Goal: Task Accomplishment & Management: Manage account settings

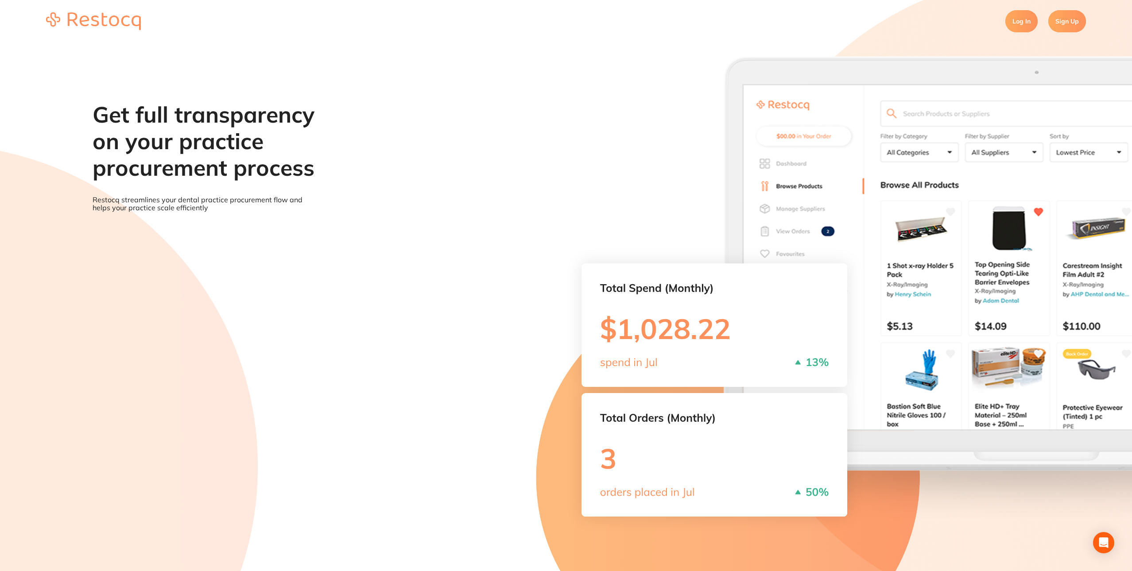
click at [1023, 26] on link "Log In" at bounding box center [1022, 21] width 32 height 22
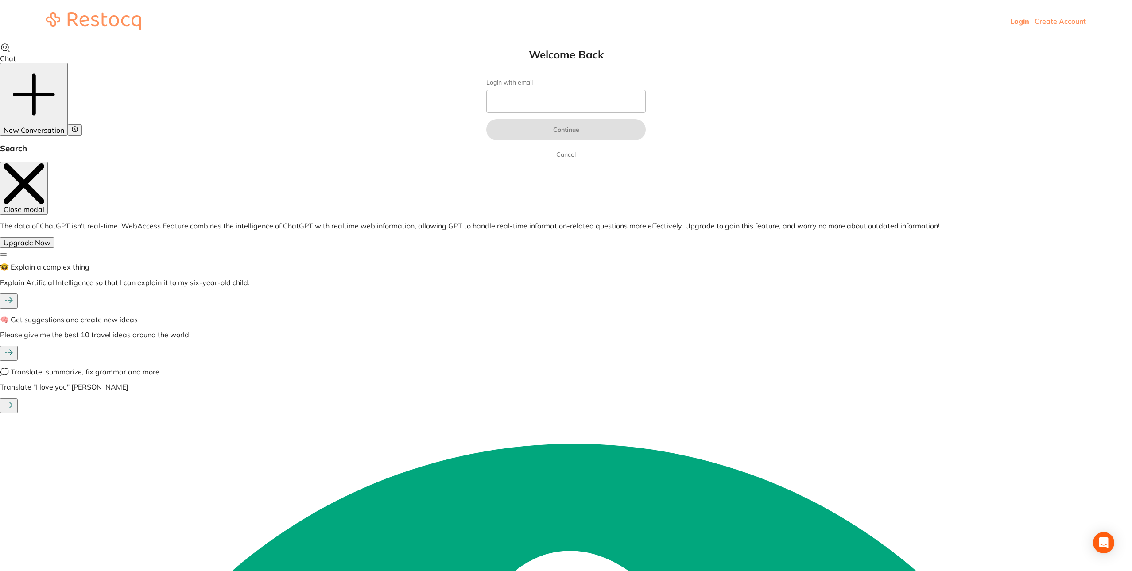
type input "[EMAIL_ADDRESS][DOMAIN_NAME]"
click at [590, 127] on button "Continue" at bounding box center [566, 129] width 159 height 21
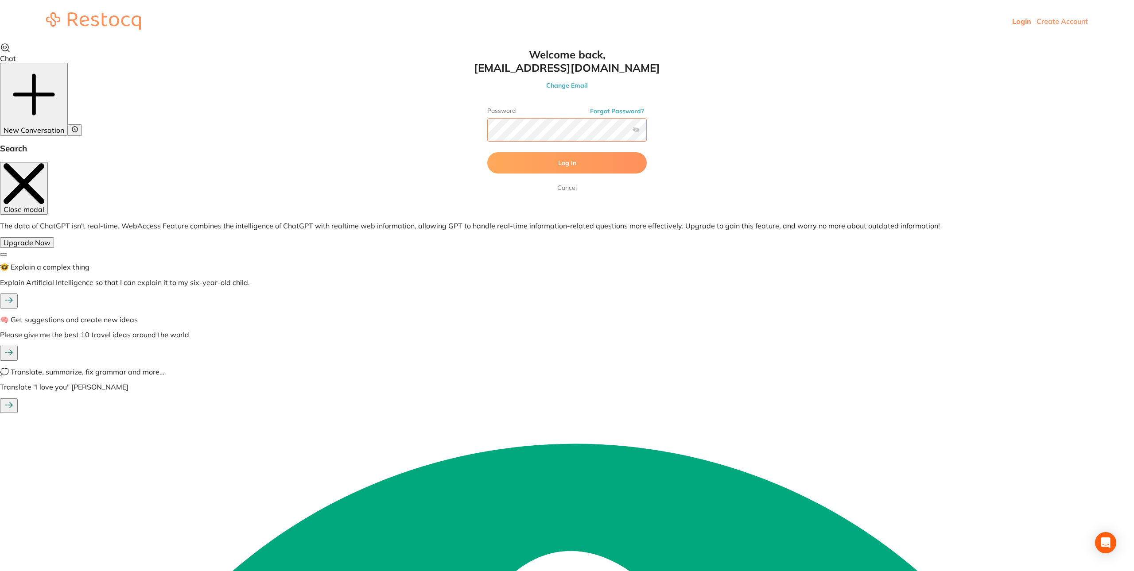
click at [487, 152] on button "Log In" at bounding box center [566, 162] width 159 height 21
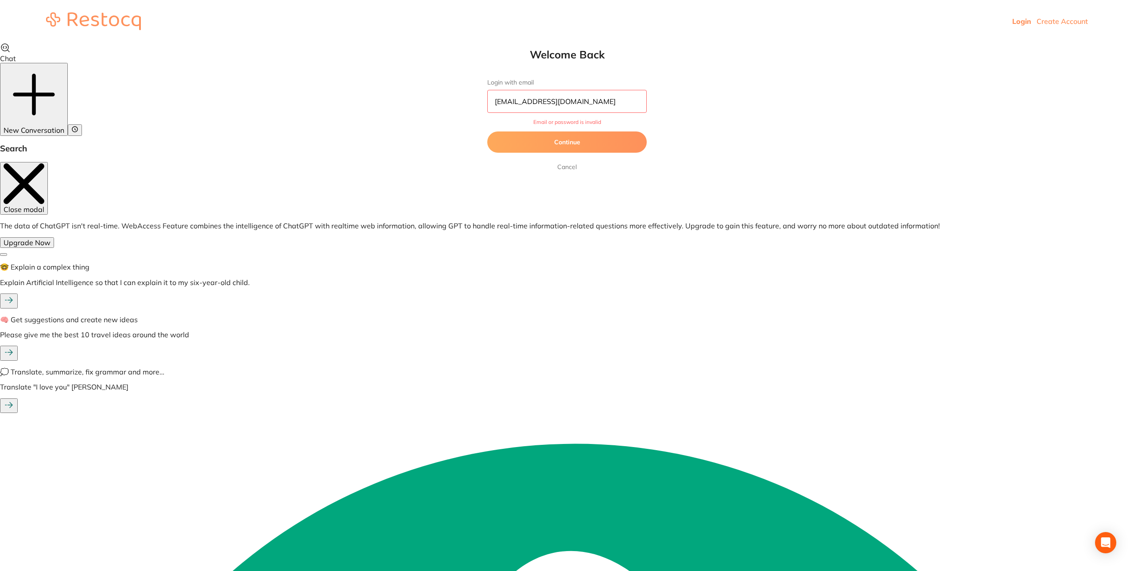
drag, startPoint x: 604, startPoint y: 108, endPoint x: 421, endPoint y: 108, distance: 182.9
type input "[EMAIL_ADDRESS][DOMAIN_NAME]"
click at [487, 132] on button "Continue" at bounding box center [566, 142] width 159 height 21
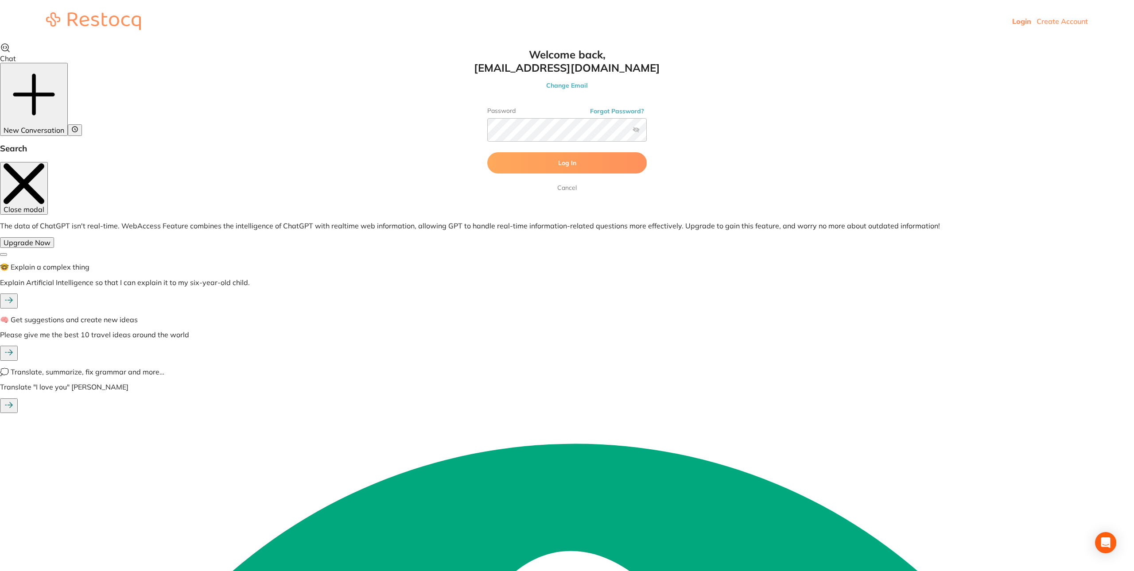
click at [550, 162] on button "Log In" at bounding box center [566, 162] width 159 height 21
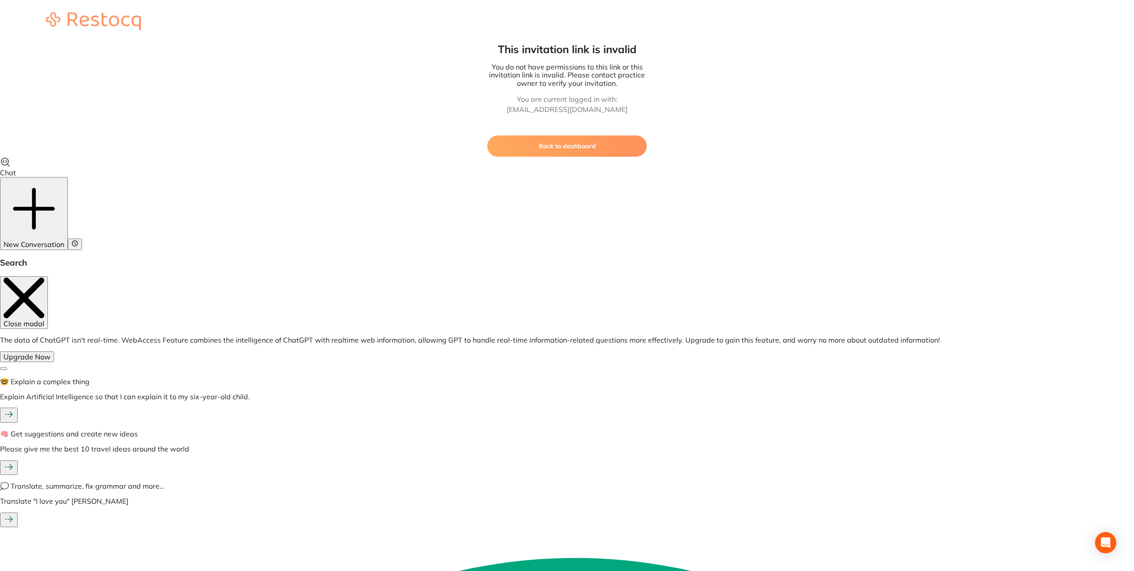
click at [609, 140] on button "Back to dashboard" at bounding box center [566, 146] width 159 height 21
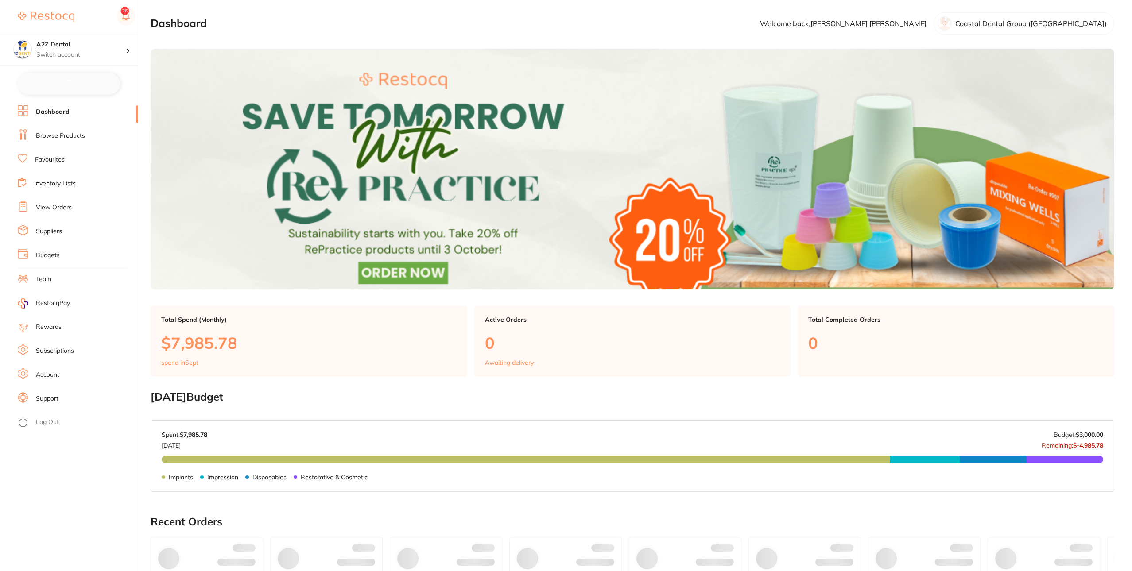
checkbox input "false"
click at [69, 177] on li "Inventory Lists" at bounding box center [78, 182] width 120 height 13
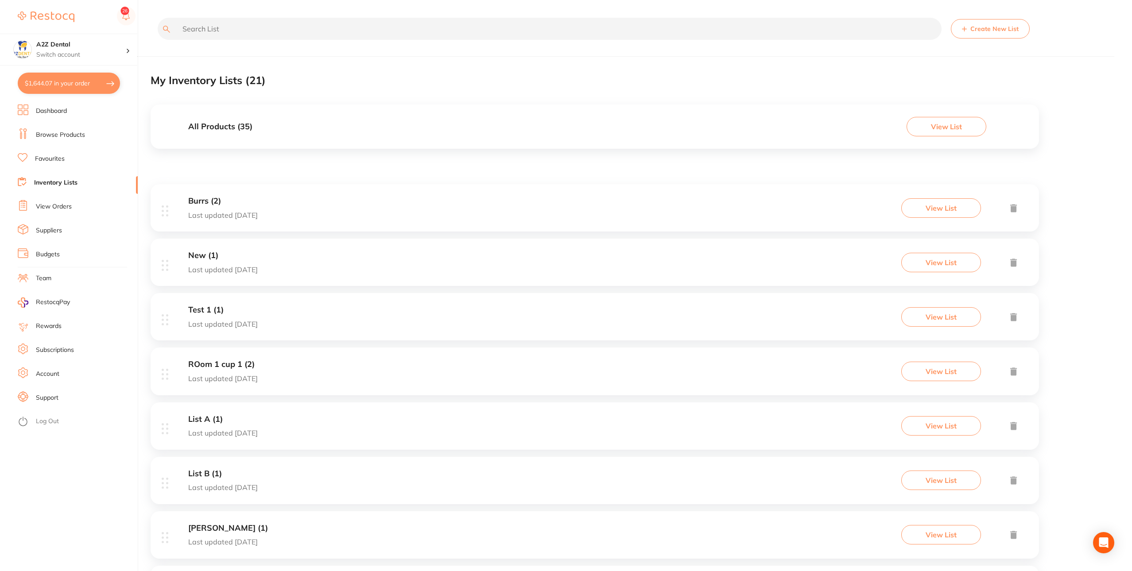
click at [423, 210] on div "Burrs (2) Last updated [DATE] View List" at bounding box center [595, 207] width 889 height 47
